Goal: Participate in discussion: Engage in conversation with other users on a specific topic

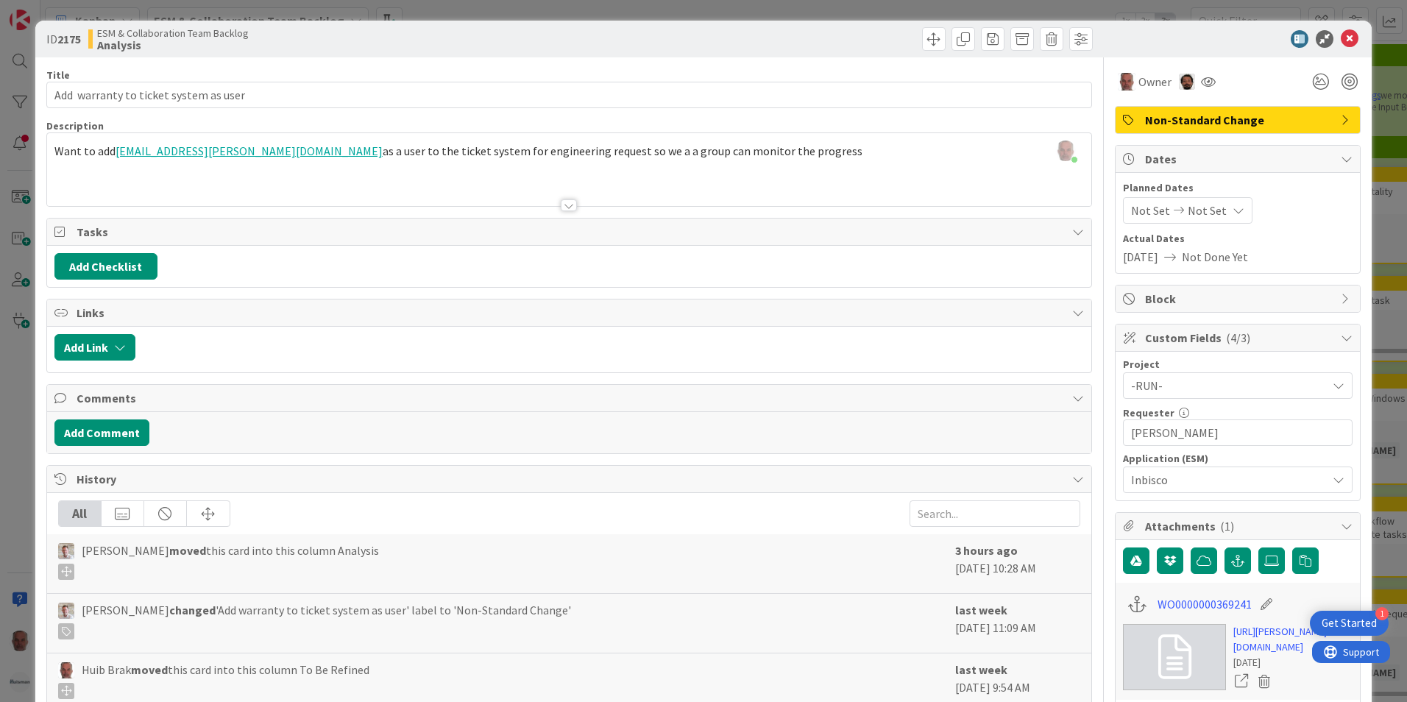
click at [11, 472] on div "ID 2175 ESM & Collaboration Team Backlog Analysis Title 38 / 128 Add warranty t…" at bounding box center [703, 351] width 1407 height 702
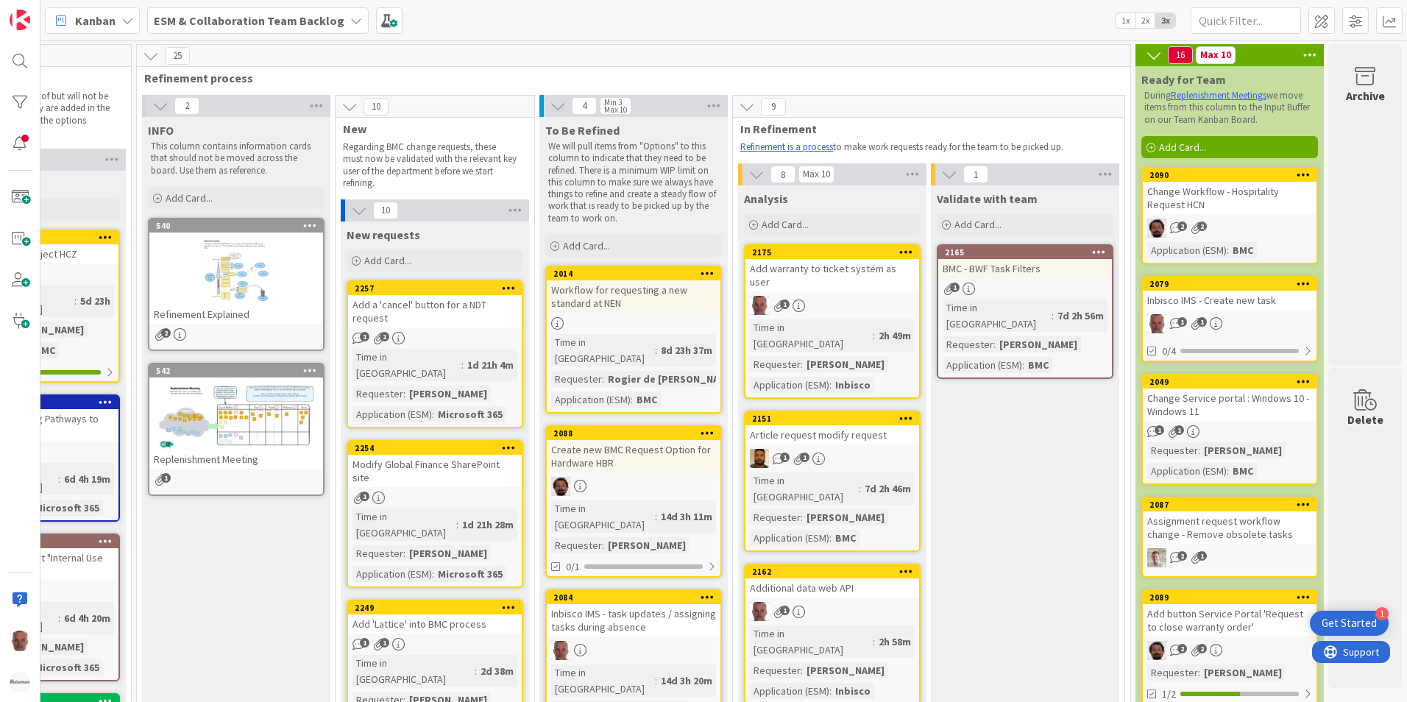
scroll to position [0, 125]
click at [350, 25] on icon at bounding box center [356, 21] width 12 height 12
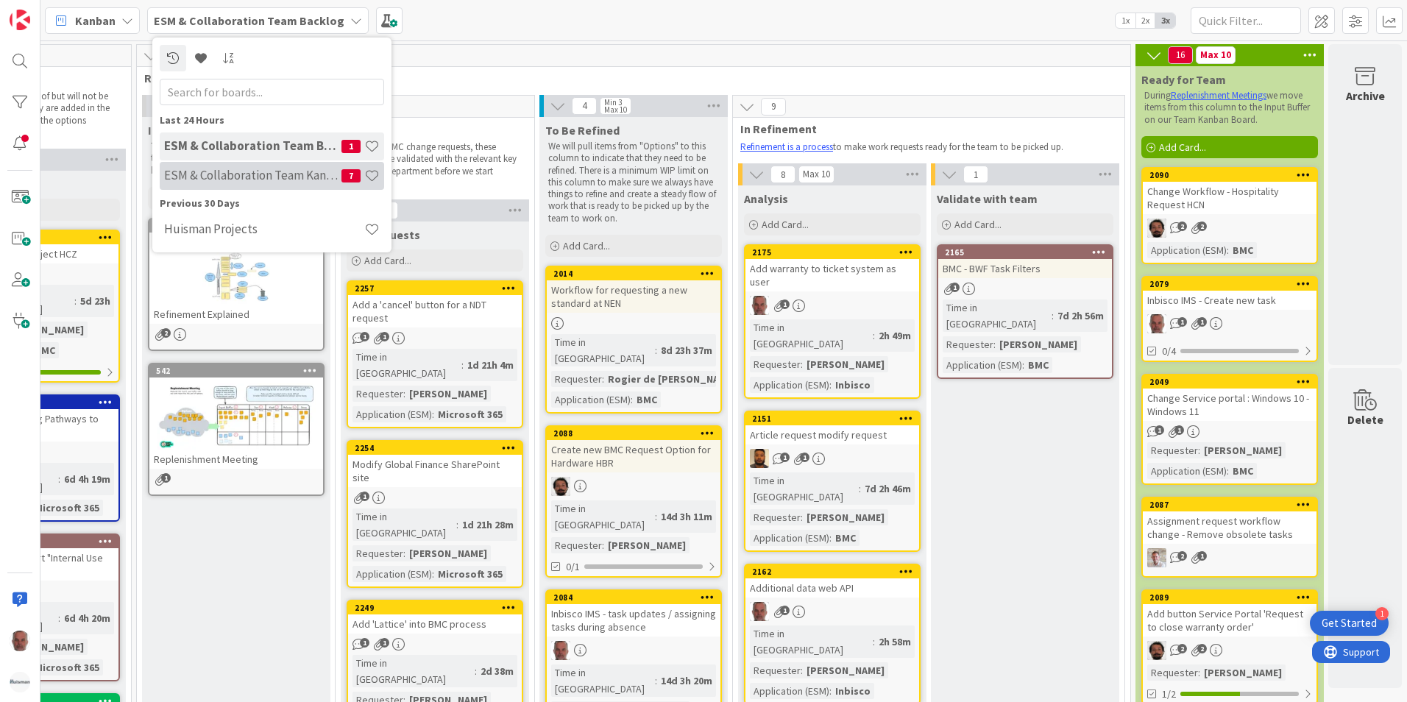
click at [242, 175] on h4 "ESM & Collaboration Team Kanban" at bounding box center [252, 175] width 177 height 15
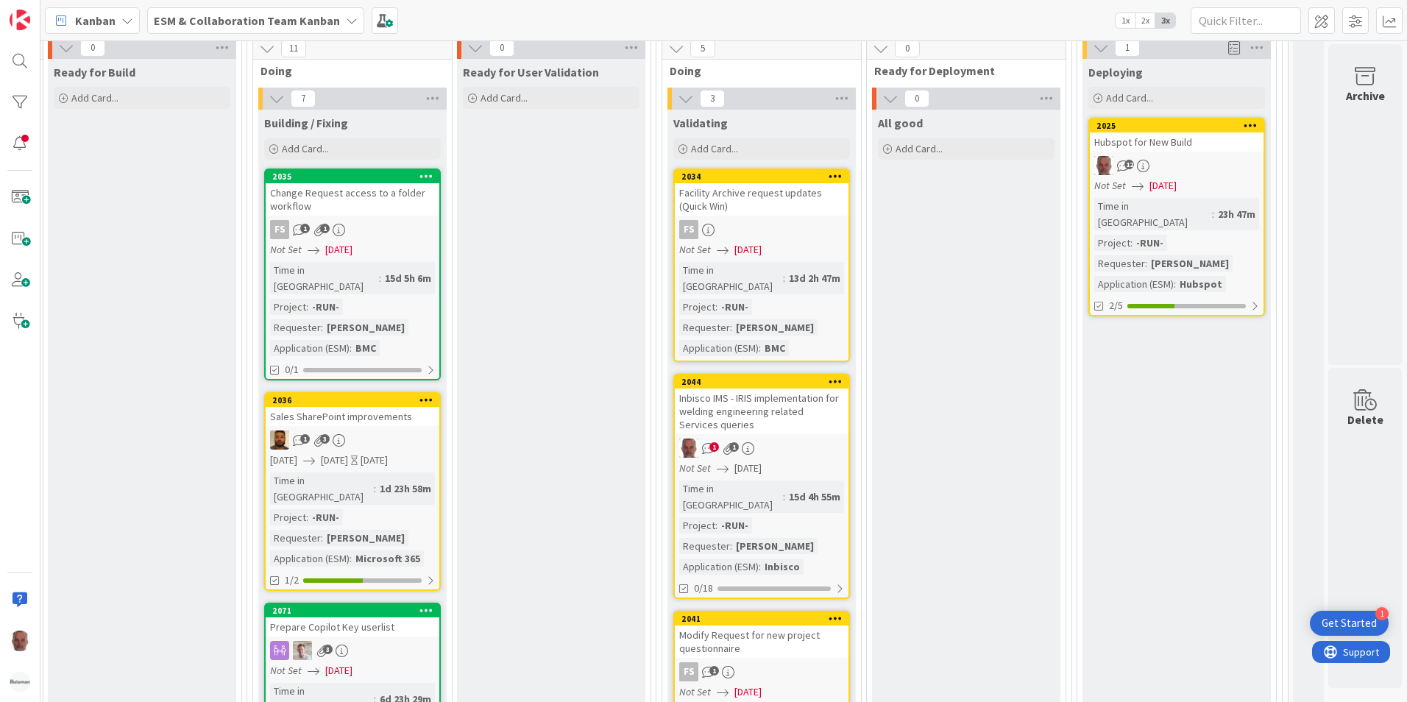
scroll to position [2281, 617]
click at [1191, 156] on div "12" at bounding box center [1177, 165] width 174 height 19
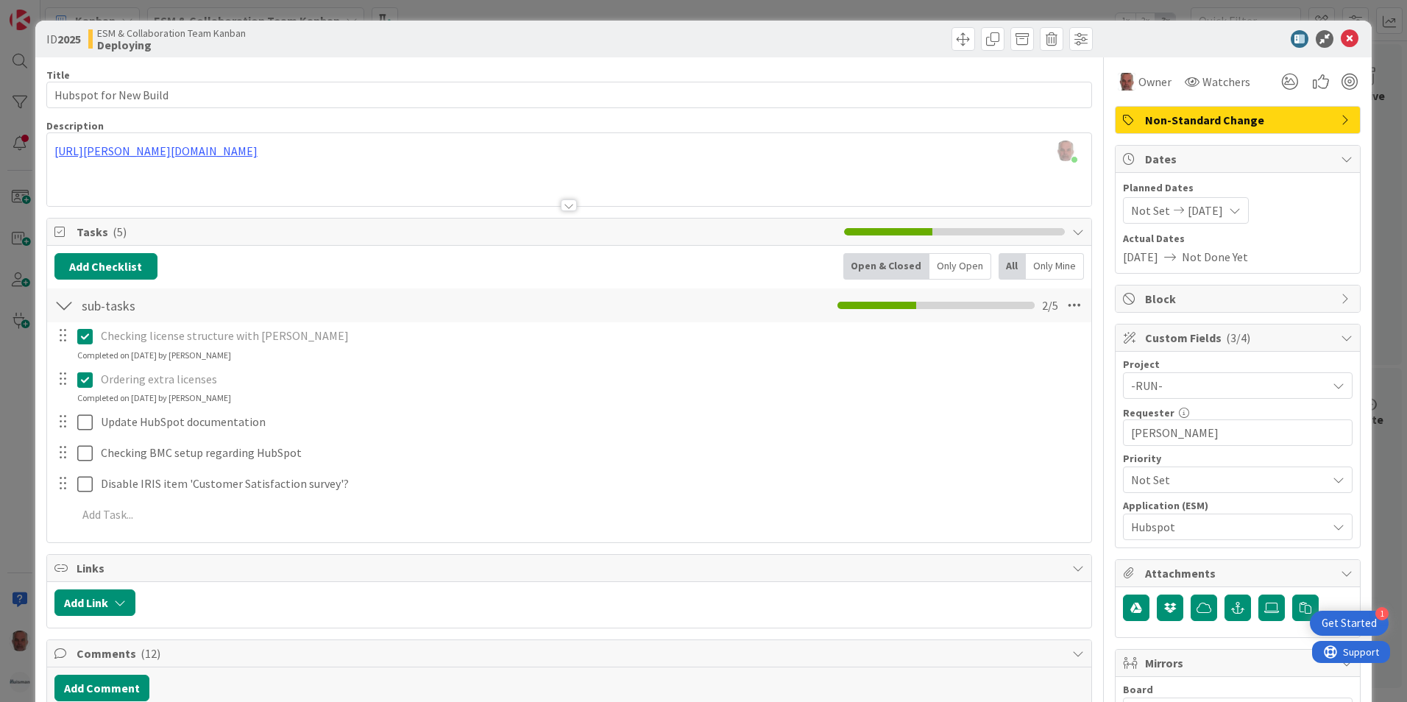
scroll to position [441, 0]
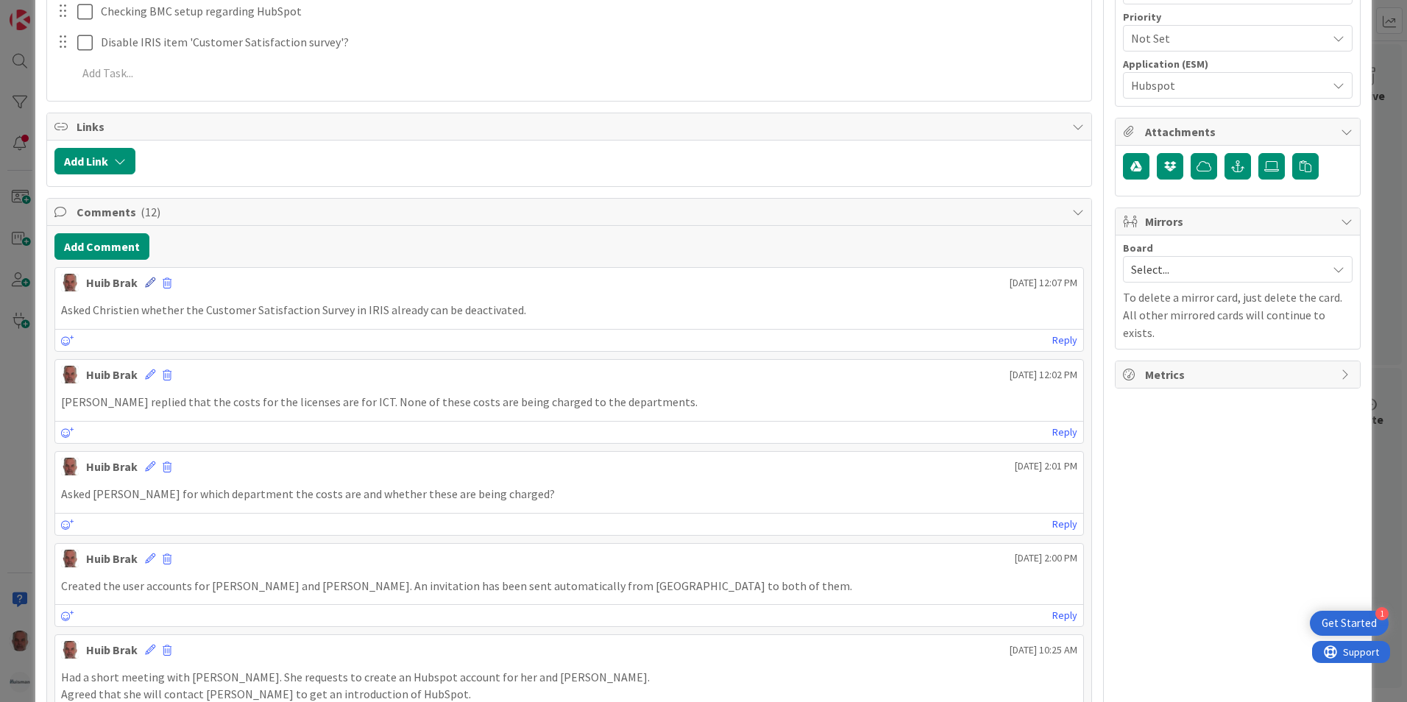
click at [146, 283] on icon at bounding box center [150, 282] width 10 height 10
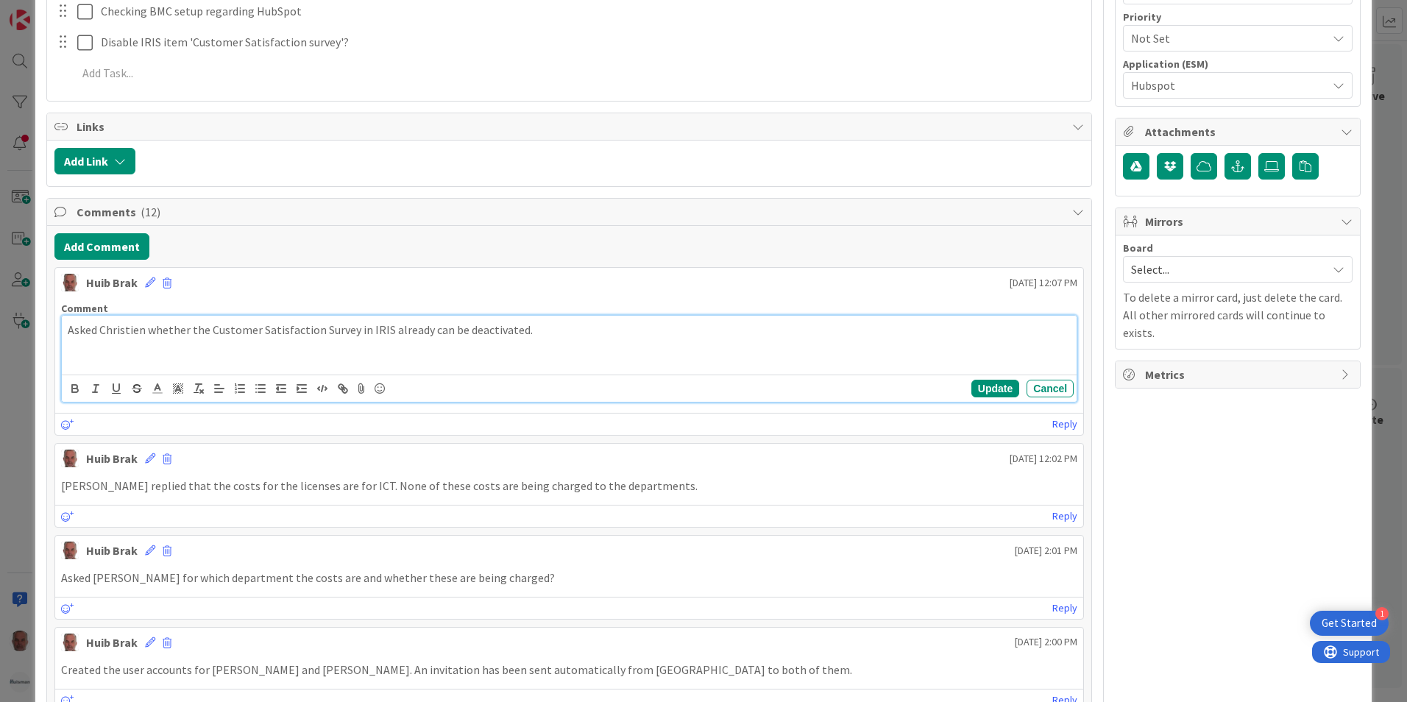
click at [84, 349] on div "Asked Christien whether the Customer Satisfaction Survey in IRIS already can be…" at bounding box center [569, 345] width 1015 height 59
click at [547, 335] on p "Asked Christien whether the Customer Satisfaction Survey in IRIS already can be…" at bounding box center [569, 330] width 1003 height 17
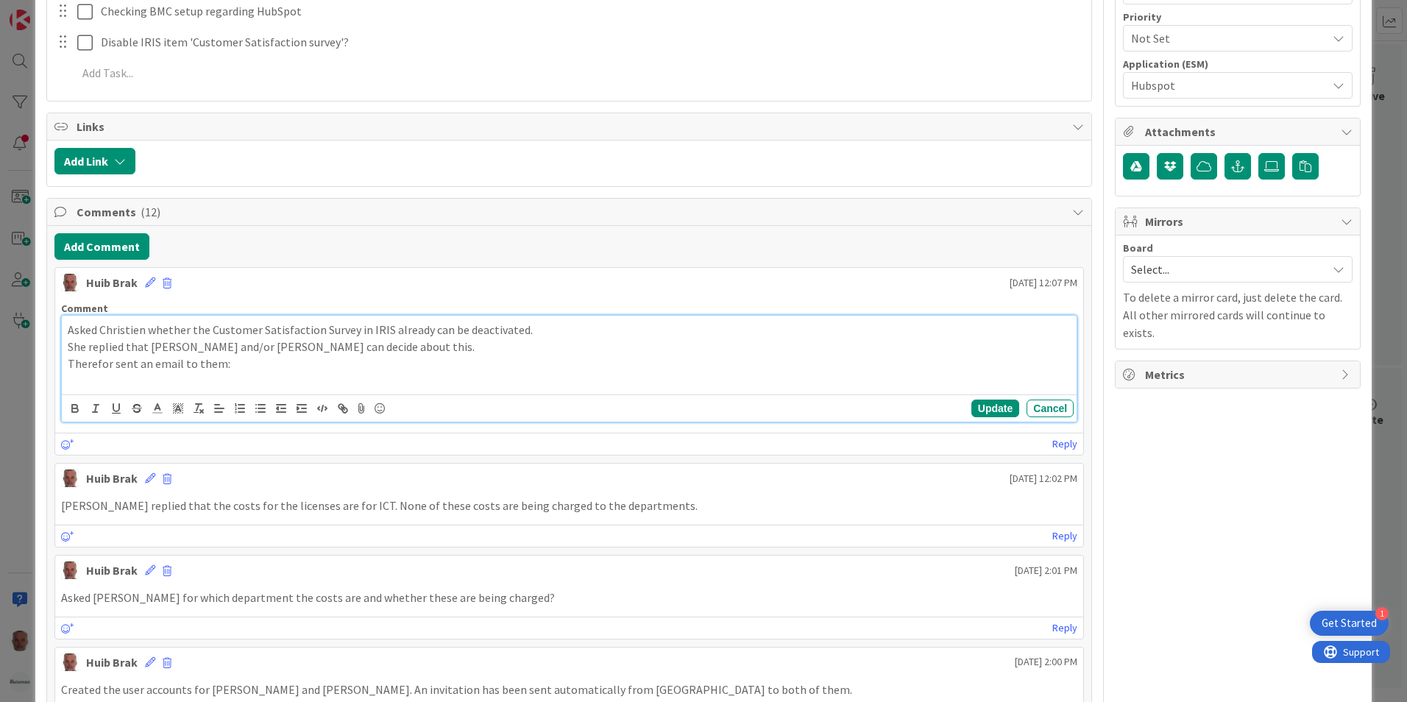
click at [101, 384] on p at bounding box center [569, 380] width 1003 height 17
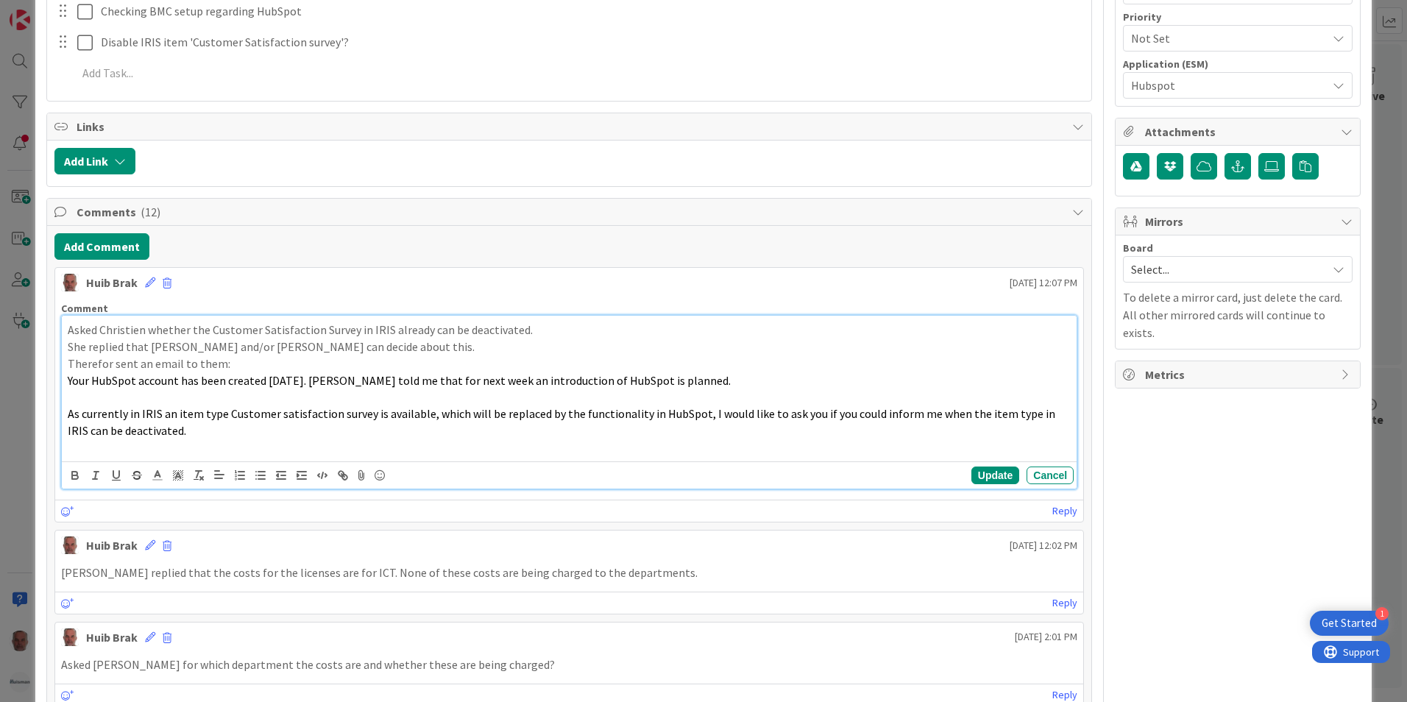
click at [77, 398] on p at bounding box center [569, 396] width 1003 height 17
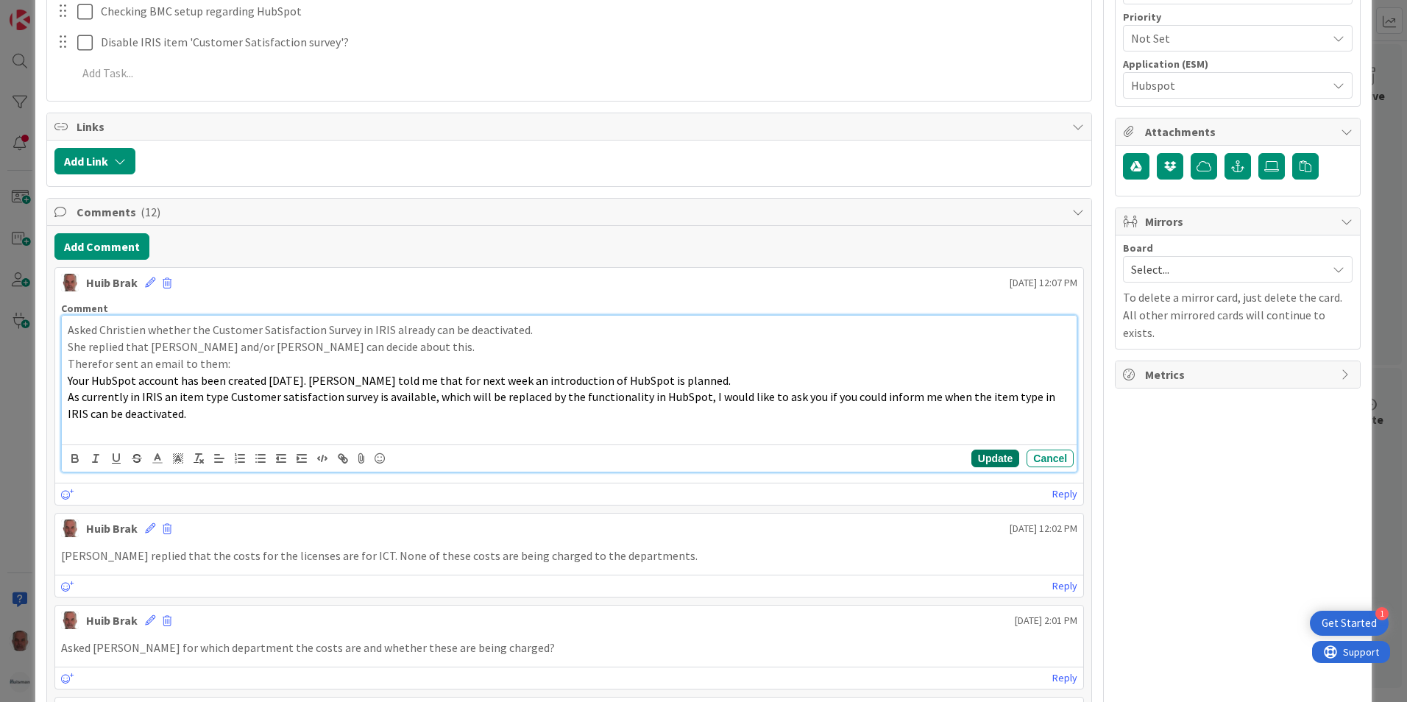
click at [990, 455] on button "Update" at bounding box center [995, 459] width 48 height 18
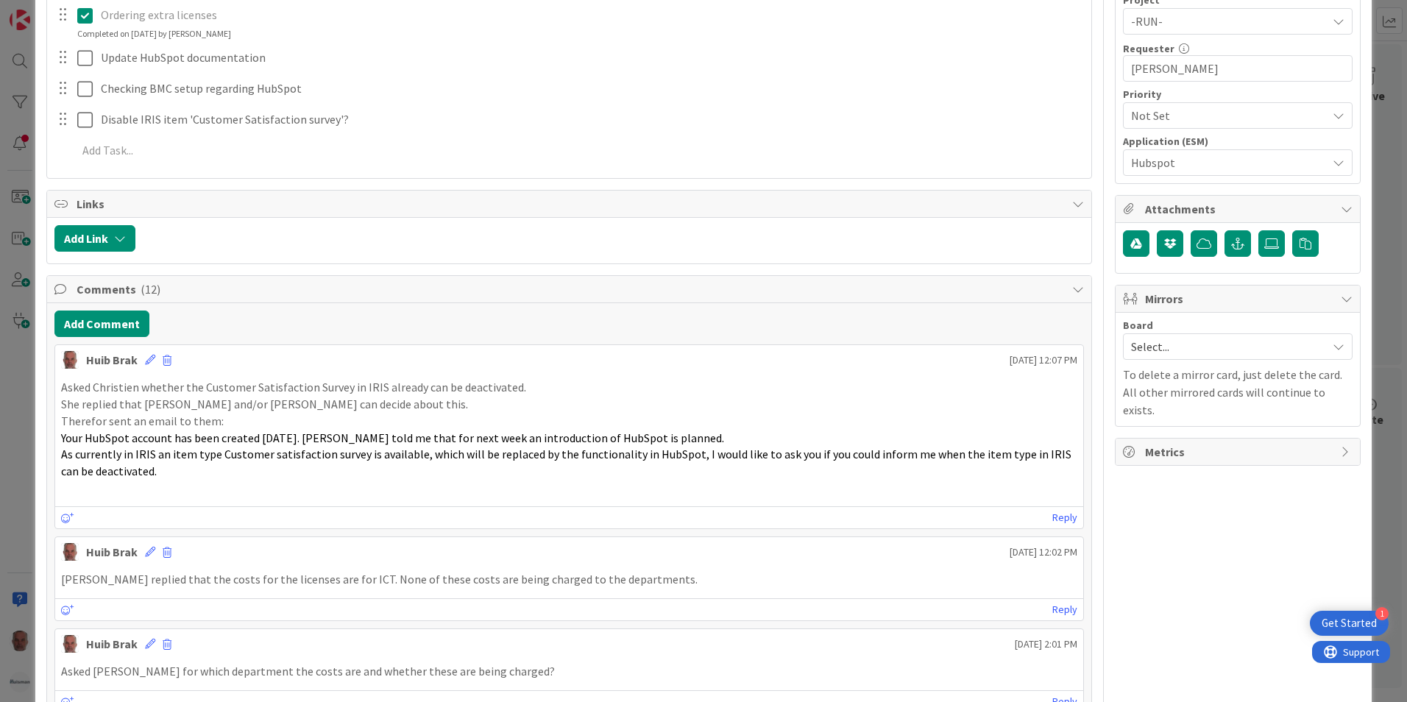
scroll to position [368, 0]
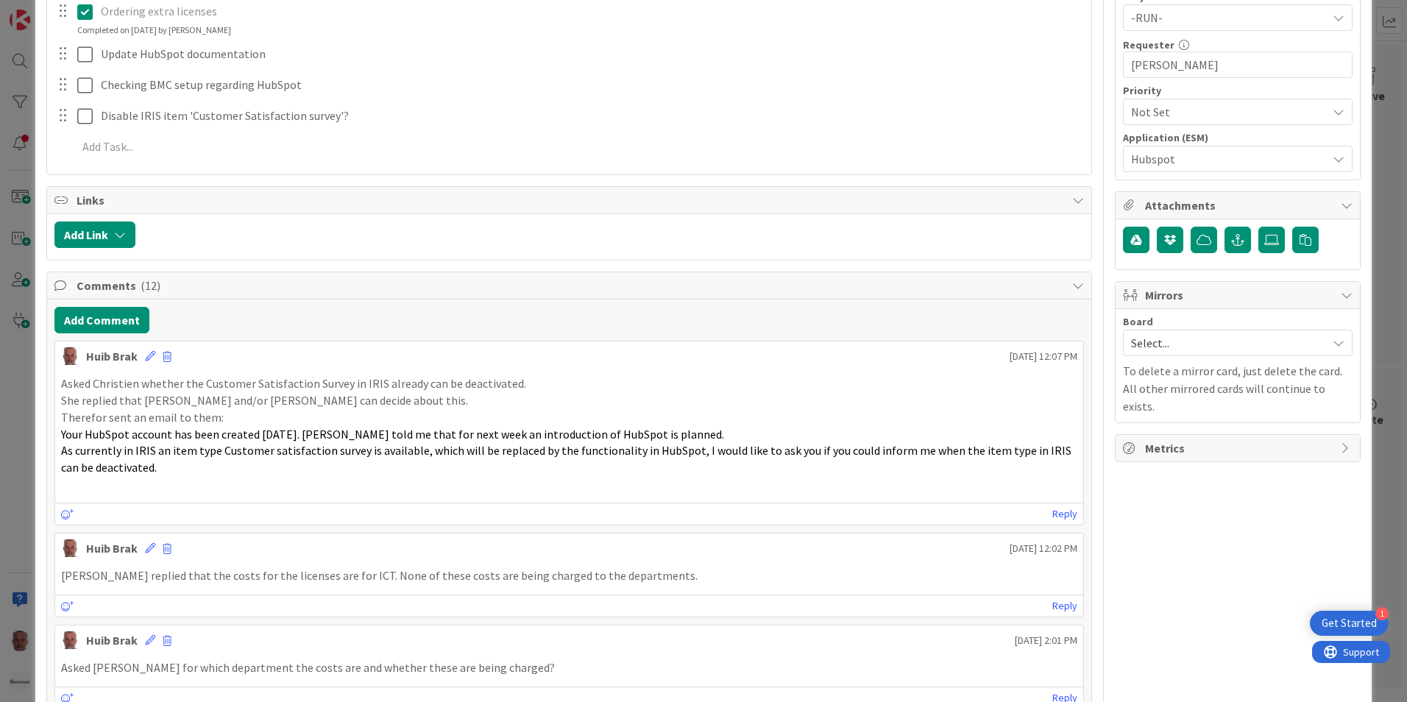
click at [16, 386] on div "ID 2025 ESM & Collaboration Team Kanban Deploying Title 22 / 128 Hubspot for Ne…" at bounding box center [703, 351] width 1407 height 702
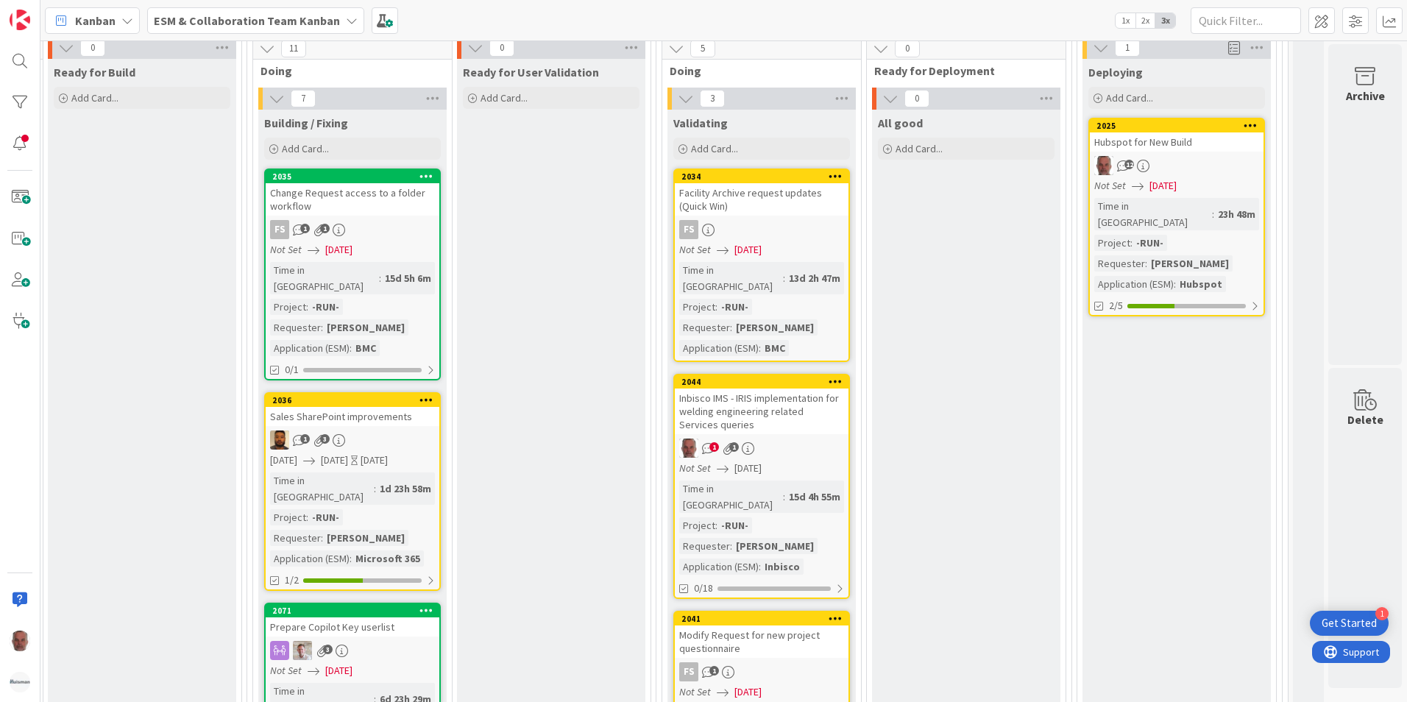
click at [346, 19] on icon at bounding box center [352, 21] width 12 height 12
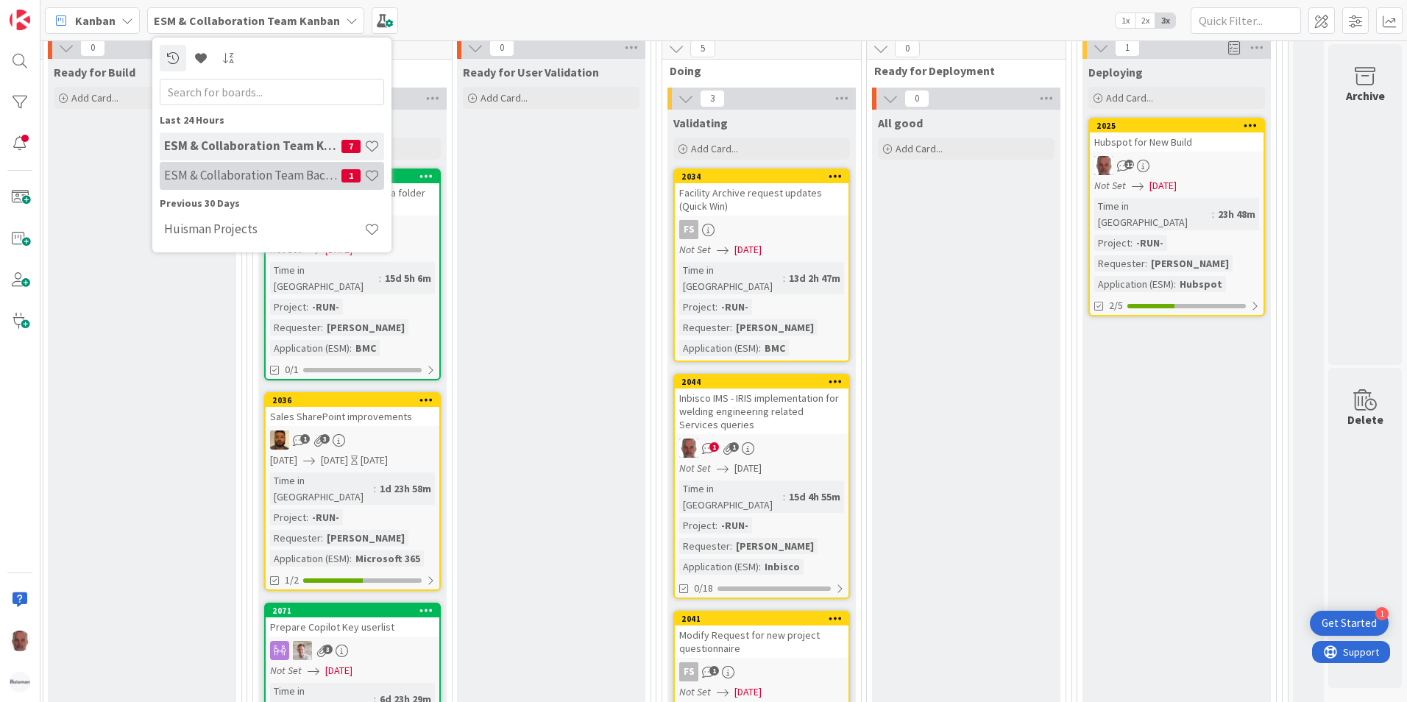
click at [250, 168] on h4 "ESM & Collaboration Team Backlog" at bounding box center [252, 175] width 177 height 15
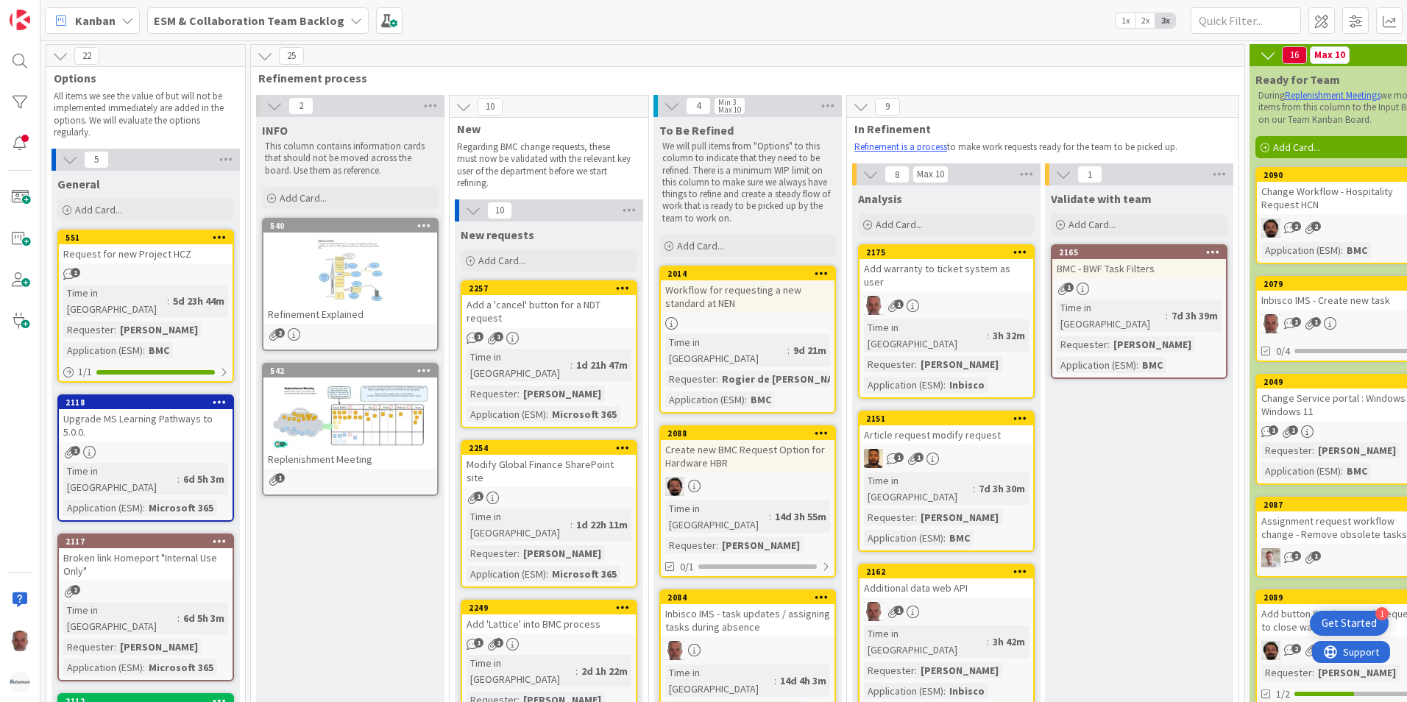
click at [1001, 268] on div "Add warranty to ticket system as user" at bounding box center [946, 275] width 174 height 32
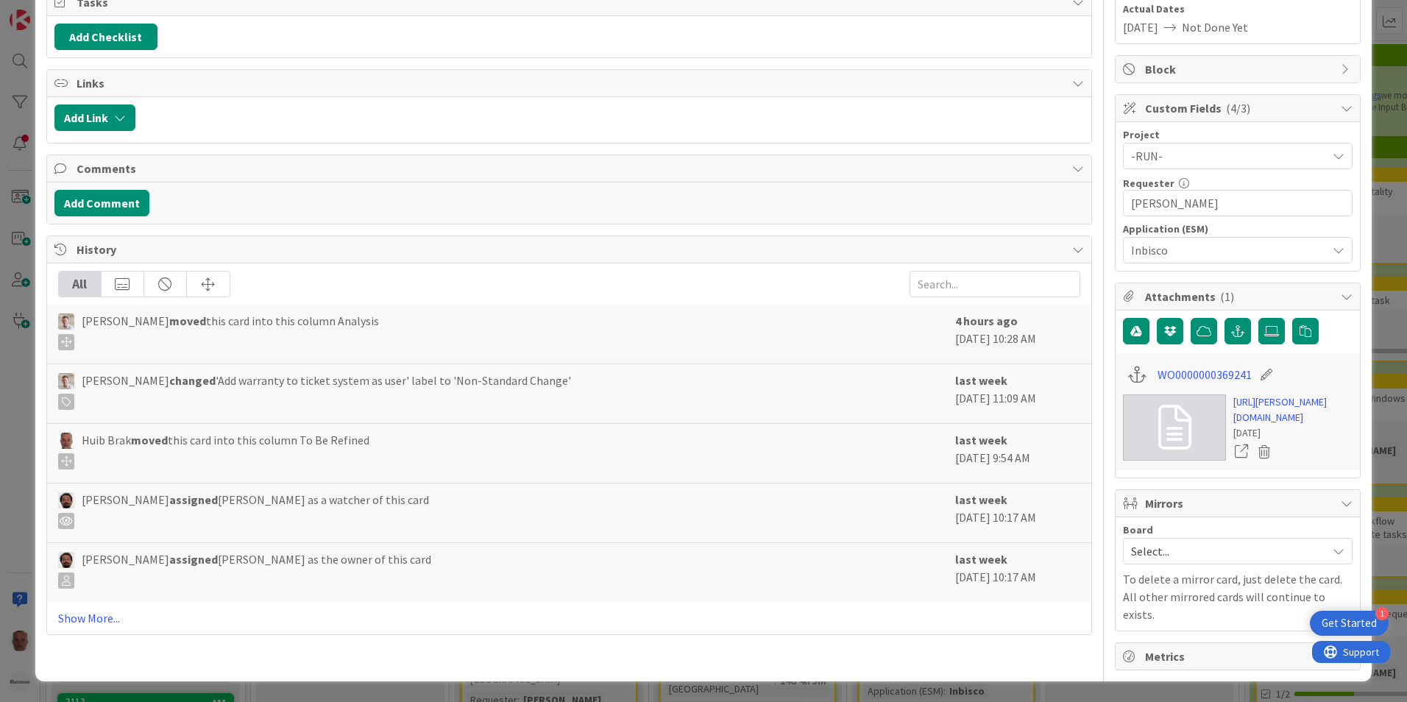
scroll to position [258, 0]
click at [102, 609] on link "Show More..." at bounding box center [569, 618] width 1022 height 18
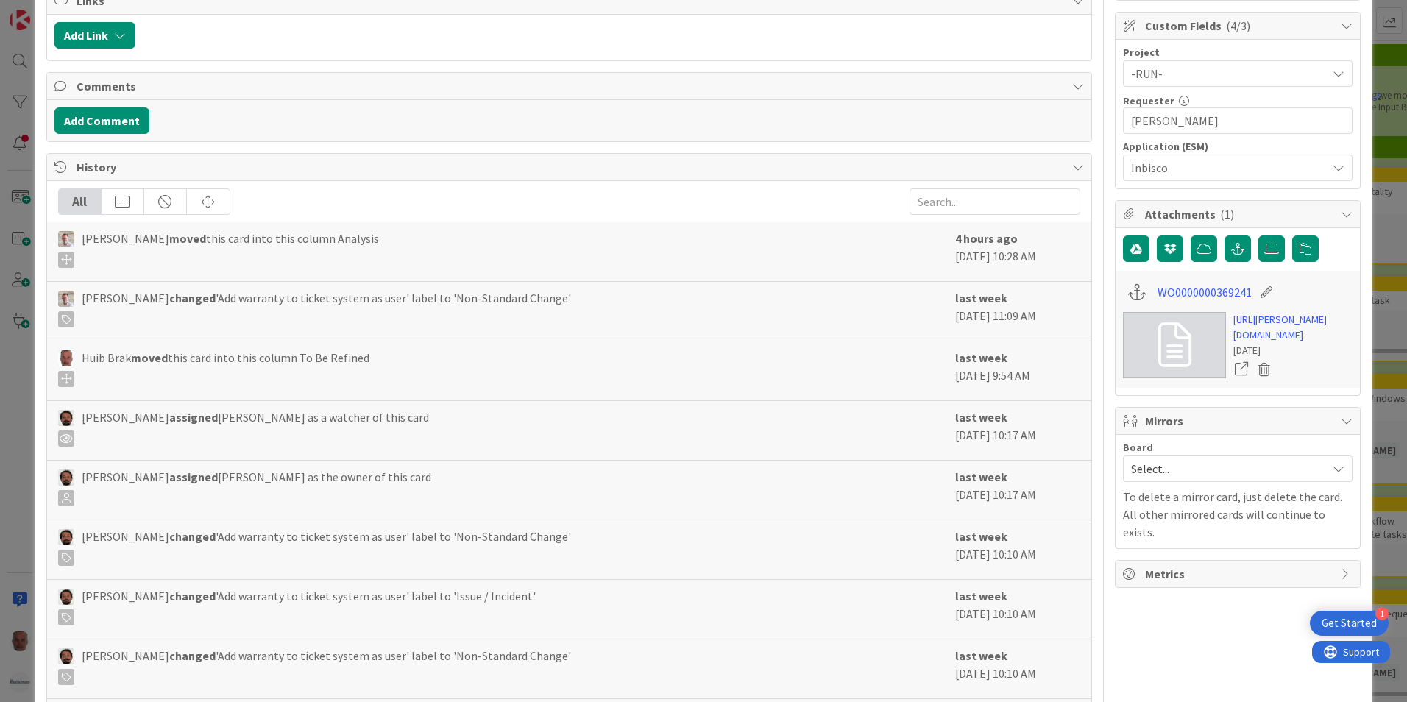
scroll to position [0, 0]
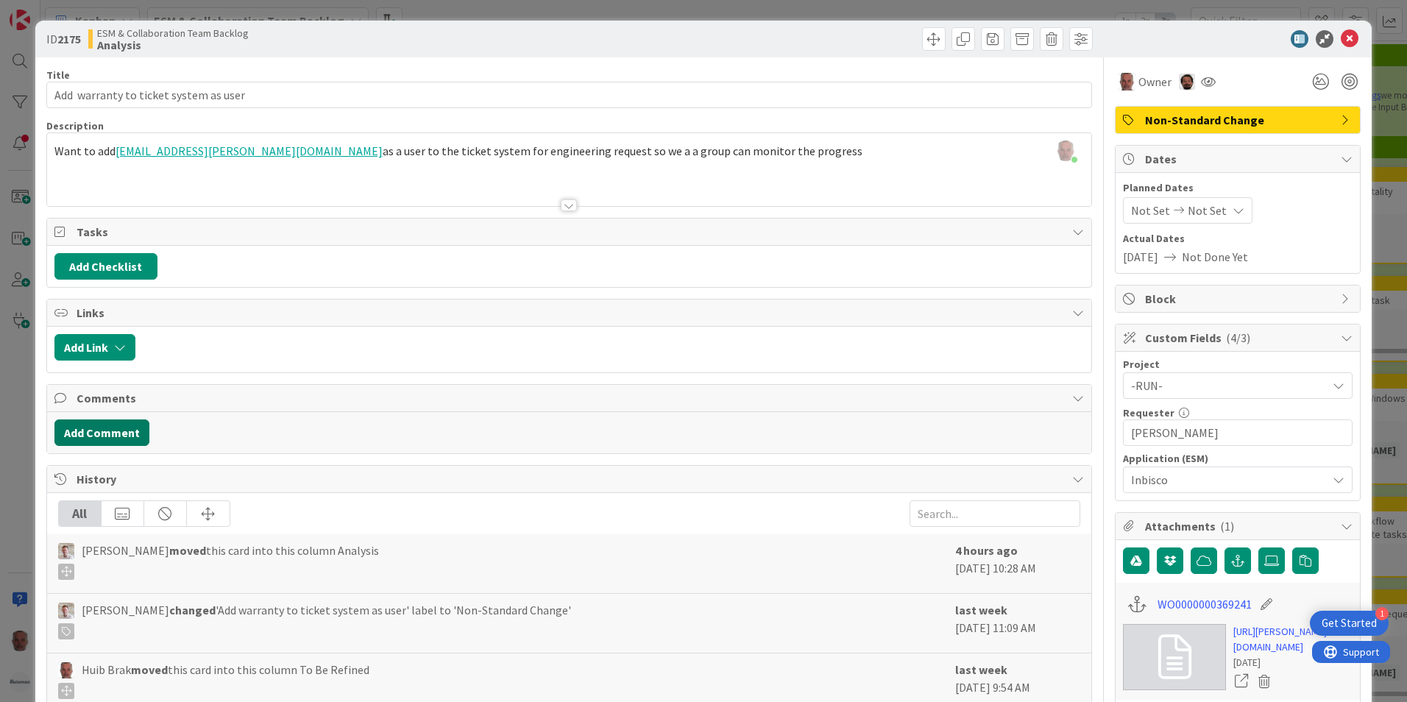
click at [93, 429] on button "Add Comment" at bounding box center [101, 432] width 95 height 26
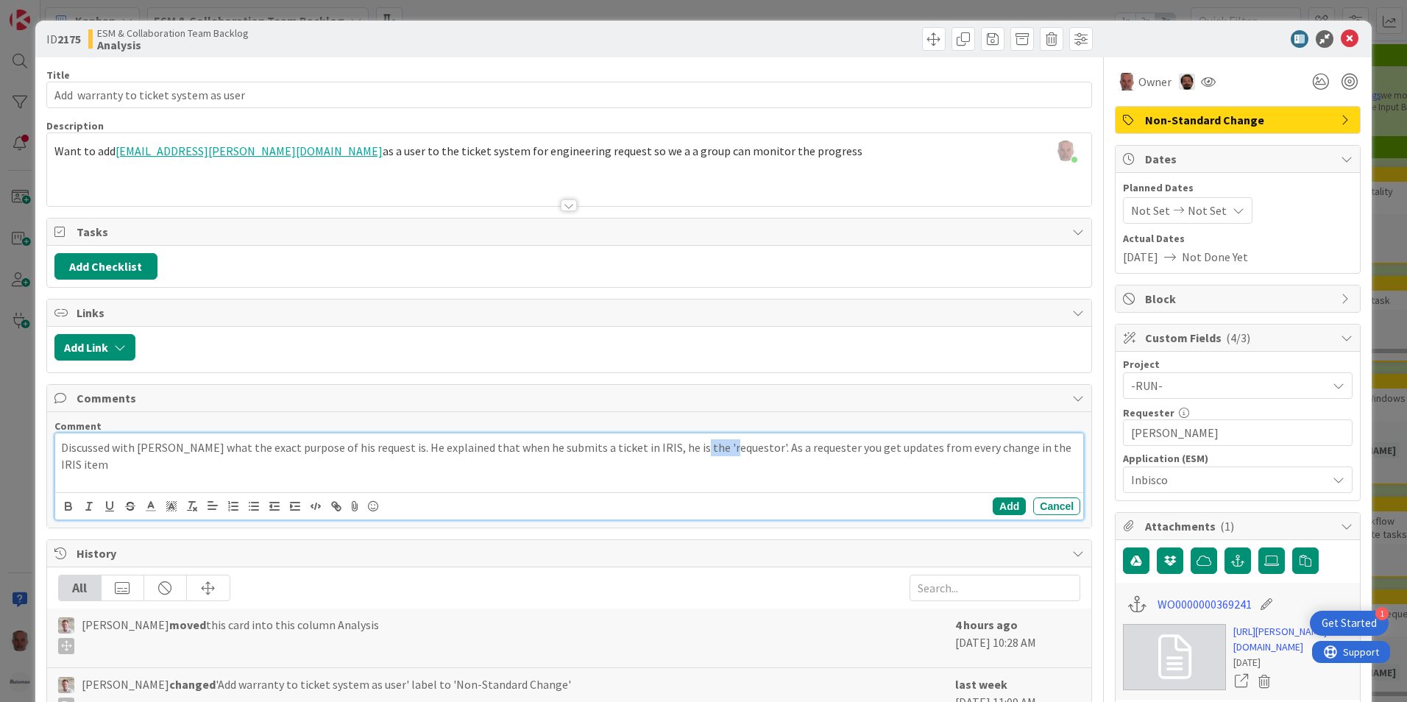
drag, startPoint x: 672, startPoint y: 450, endPoint x: 706, endPoint y: 450, distance: 33.9
click at [706, 450] on p "Discussed with [PERSON_NAME] what the exact purpose of his request is. He expla…" at bounding box center [569, 455] width 1016 height 33
drag, startPoint x: 741, startPoint y: 446, endPoint x: 766, endPoint y: 447, distance: 25.0
click at [766, 447] on p "Discussed with [PERSON_NAME] what the exact purpose of his request is. He expla…" at bounding box center [569, 455] width 1016 height 33
click at [1029, 448] on p "Discussed with [PERSON_NAME] what the exact purpose of his request is. He expla…" at bounding box center [569, 455] width 1016 height 33
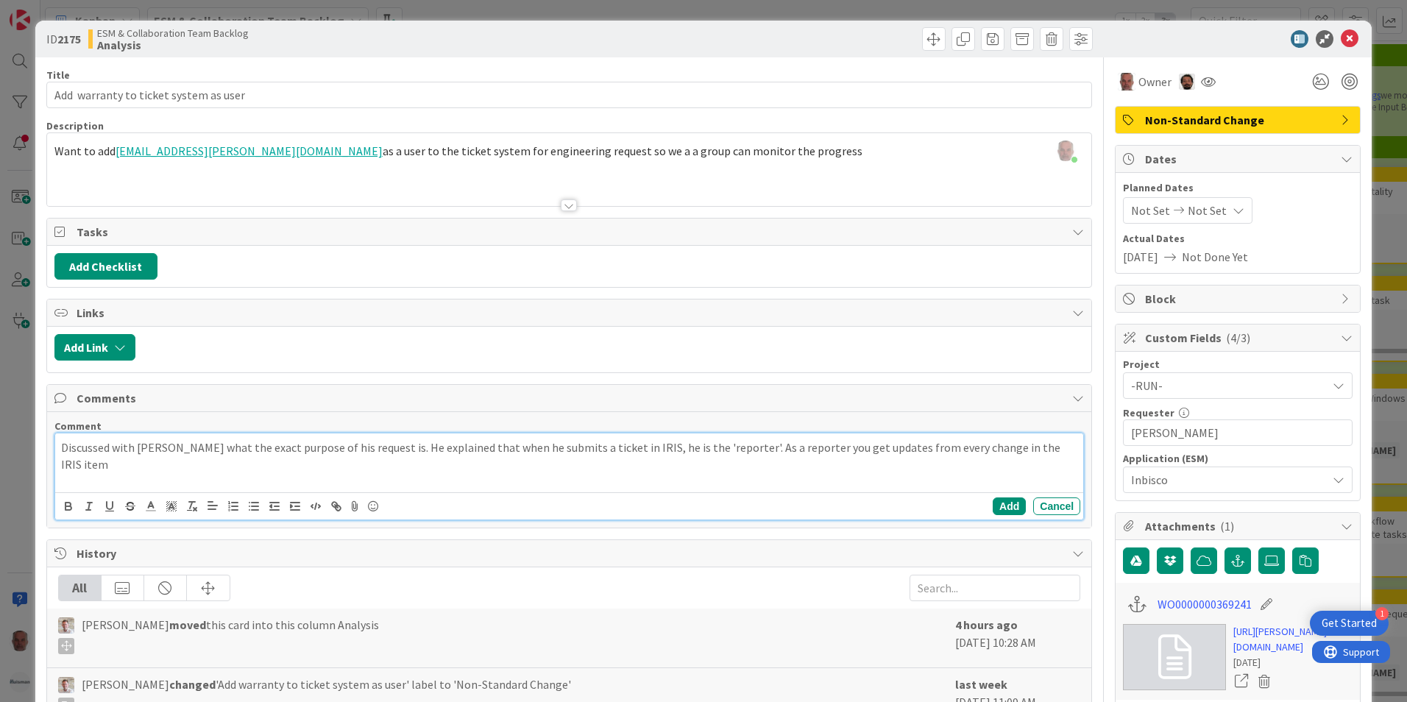
click at [708, 447] on p "Discussed with [PERSON_NAME] what the exact purpose of his request is. He expla…" at bounding box center [569, 455] width 1016 height 33
click at [707, 449] on p "Discussed with [PERSON_NAME] what the exact purpose of his request is. He expla…" at bounding box center [569, 455] width 1016 height 33
click at [993, 447] on p "Discussed with [PERSON_NAME] what the exact purpose of his request is. He expla…" at bounding box center [569, 455] width 1016 height 33
click at [203, 464] on p "Discussed with [PERSON_NAME] what the exact purpose of his request is. He expla…" at bounding box center [569, 455] width 1016 height 33
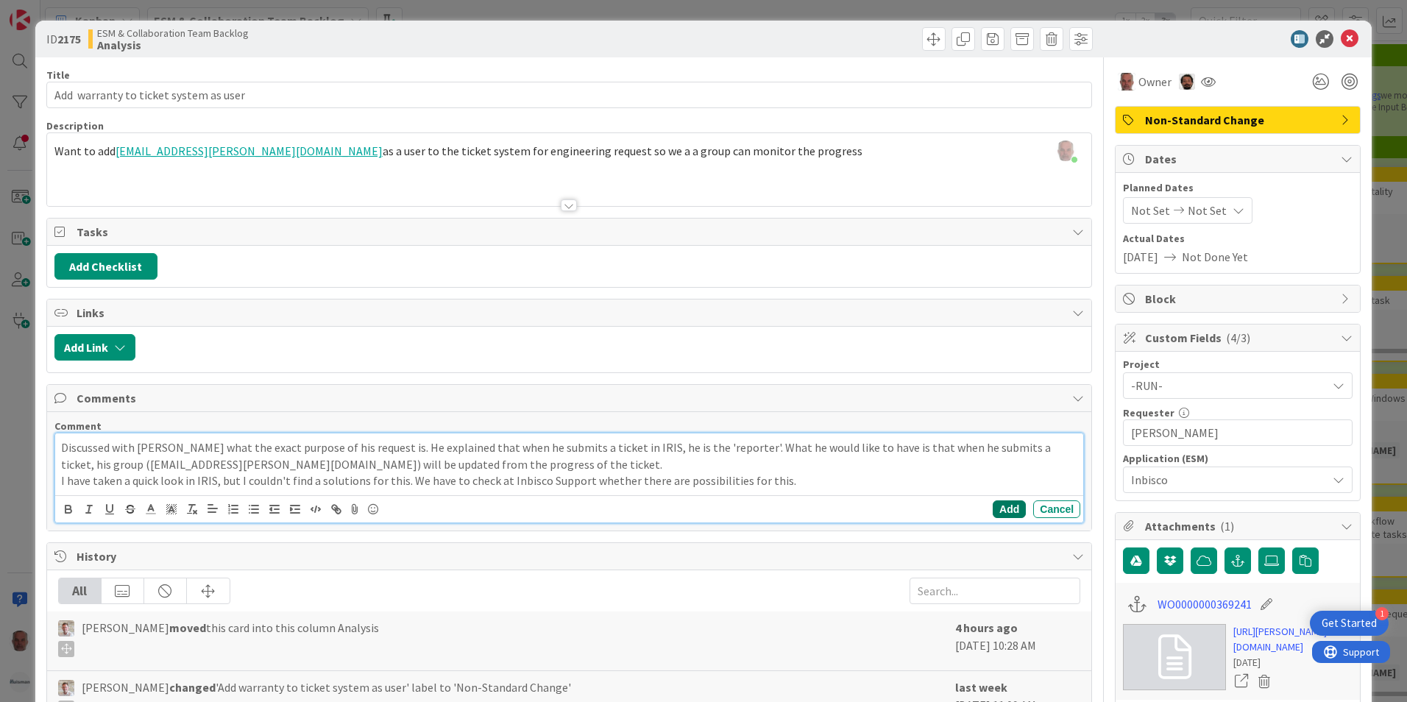
click at [994, 510] on button "Add" at bounding box center [1009, 509] width 33 height 18
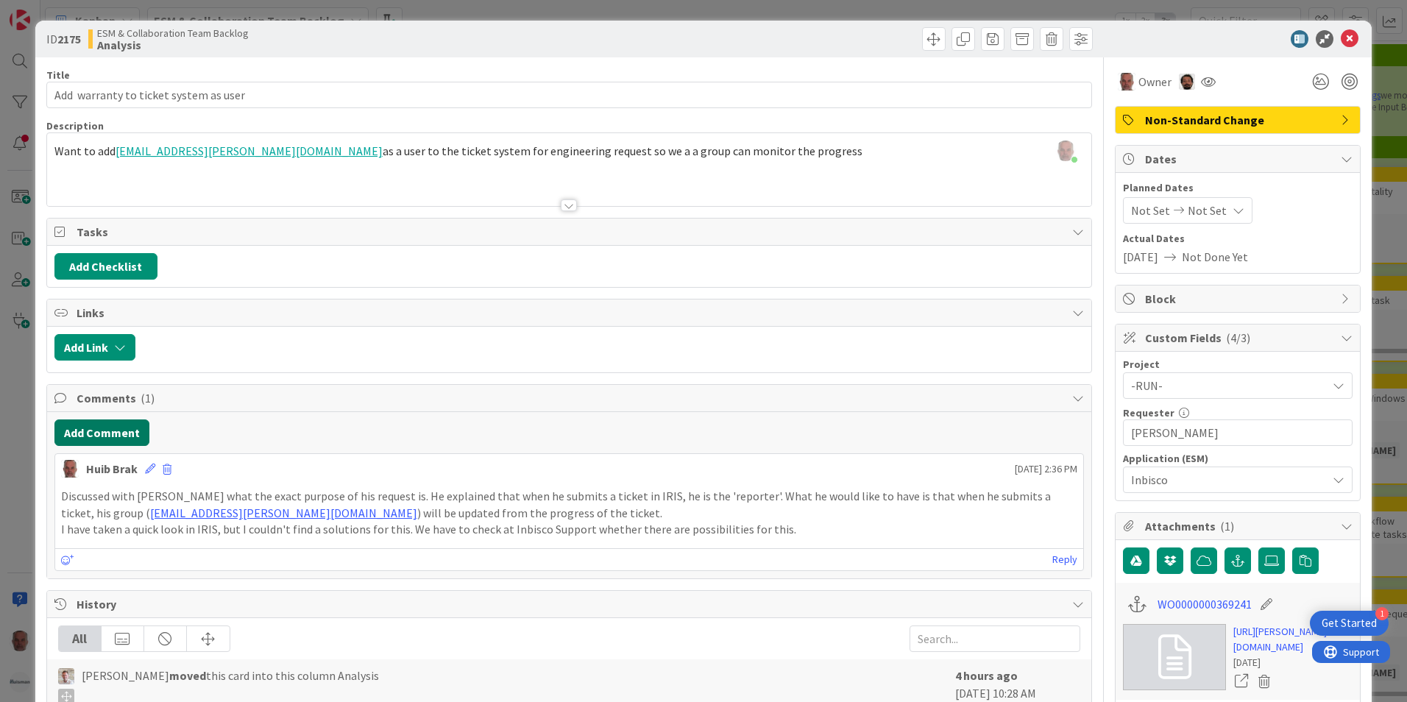
click at [104, 436] on button "Add Comment" at bounding box center [101, 432] width 95 height 26
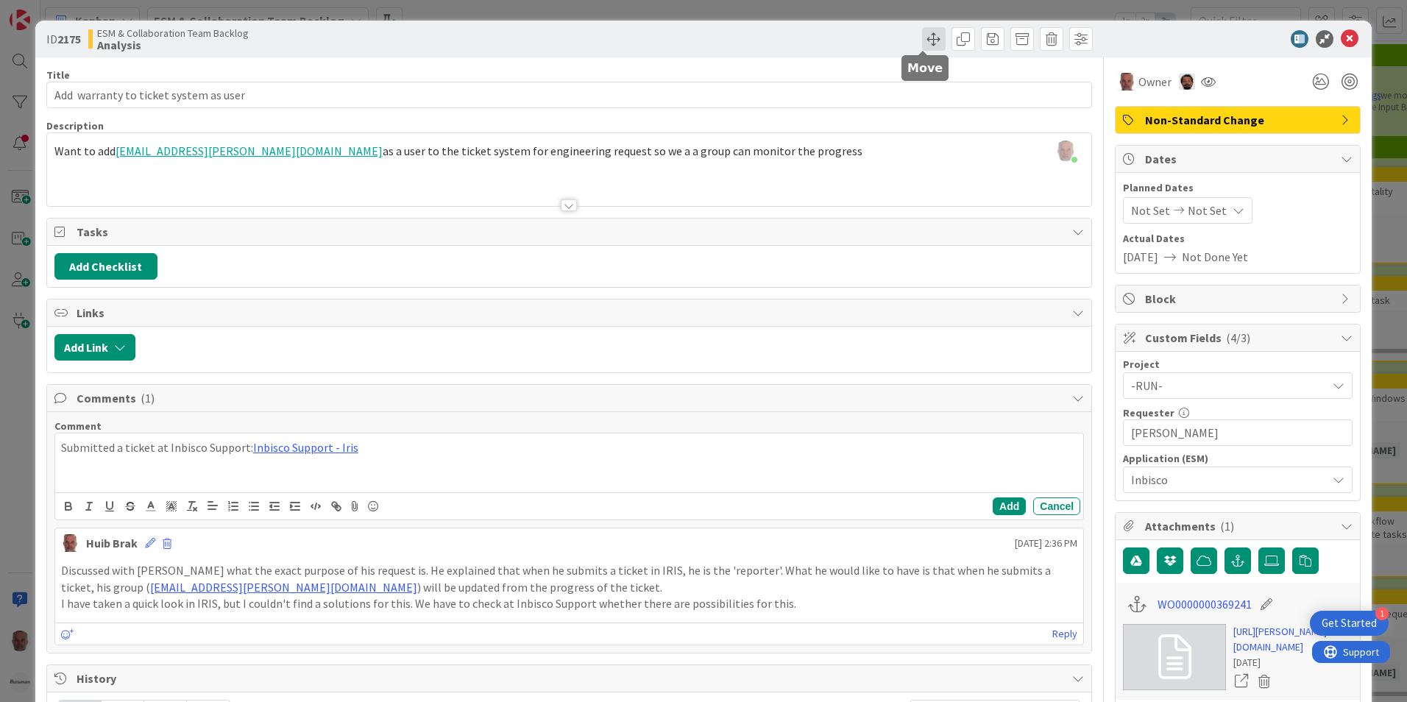
click at [926, 42] on span at bounding box center [934, 39] width 24 height 24
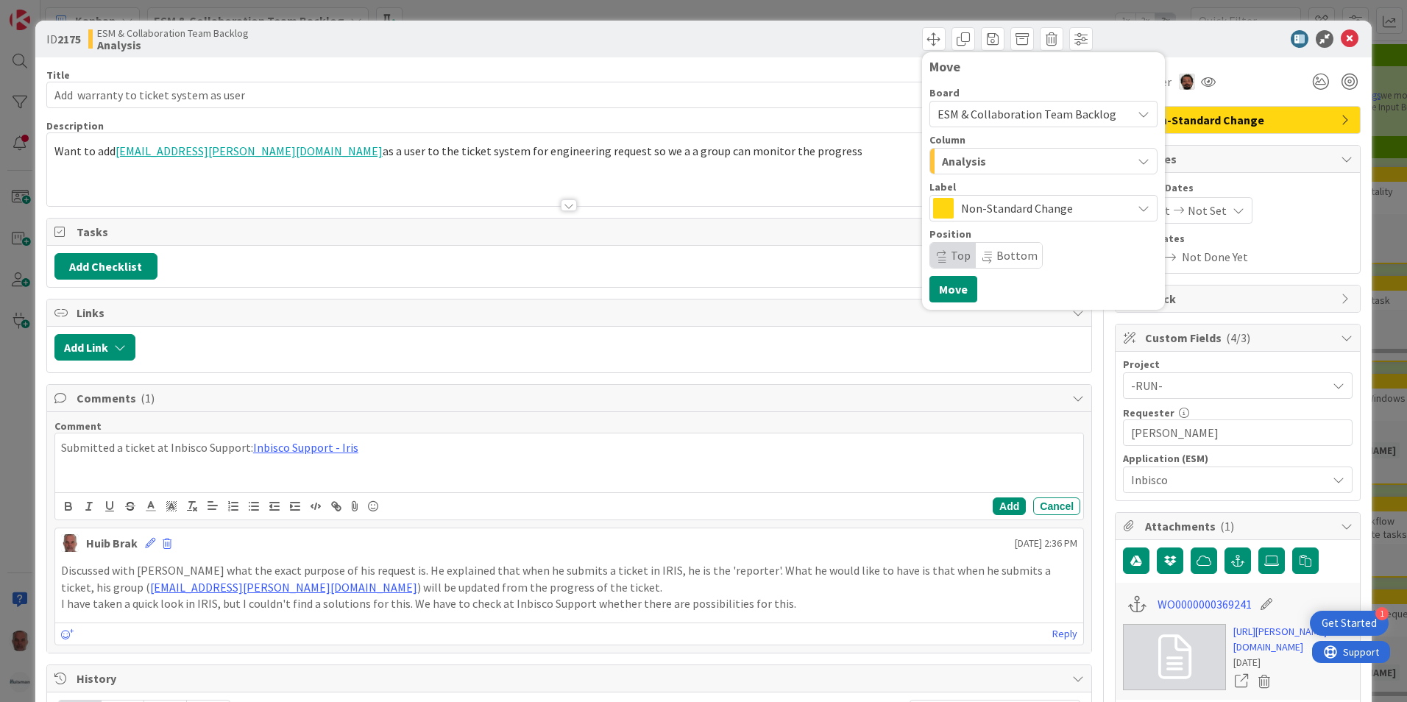
click at [722, 35] on div "Move Board ESM & Collaboration Team Backlog Column Analysis Label Non-Standard …" at bounding box center [832, 39] width 519 height 24
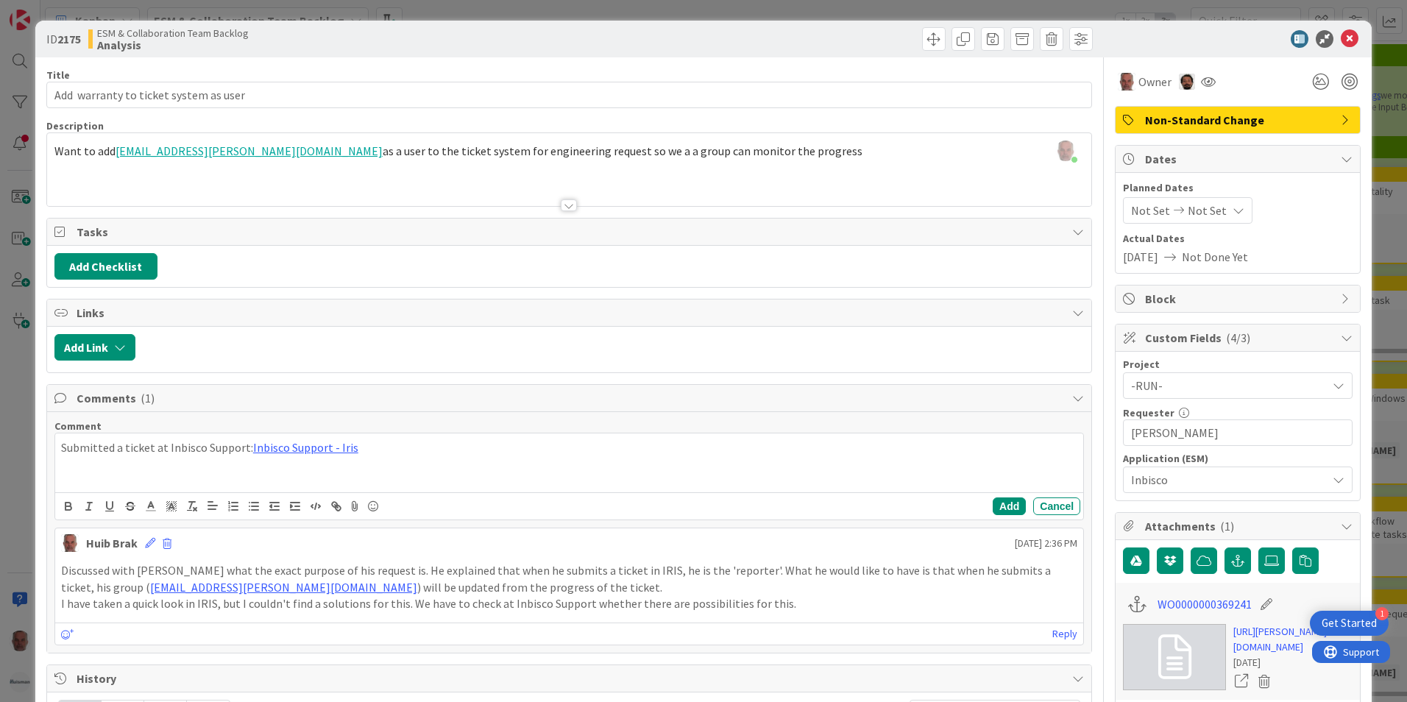
click at [15, 463] on div "ID 2175 ESM & Collaboration Team Backlog Analysis Move Move Title 38 / 128 Add …" at bounding box center [703, 351] width 1407 height 702
